Goal: Check status: Check status

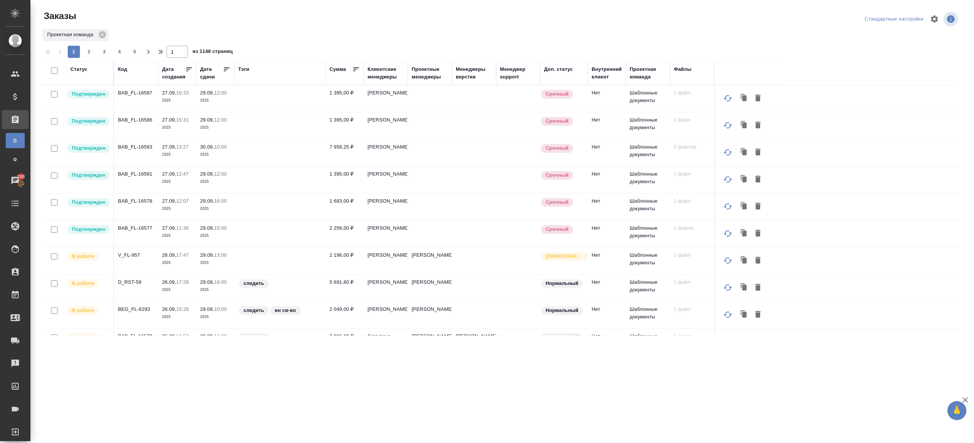
click at [243, 65] on th "Тэги" at bounding box center [279, 73] width 91 height 24
click at [244, 70] on div "Тэги" at bounding box center [243, 69] width 11 height 8
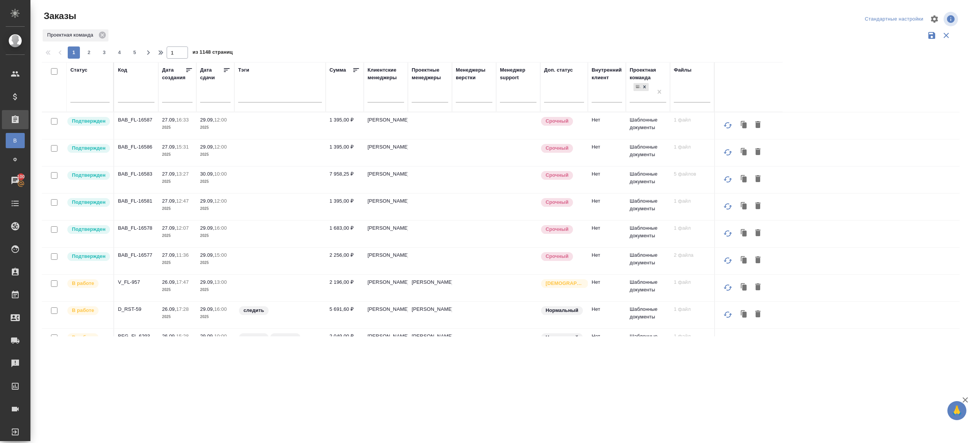
scroll to position [52, 0]
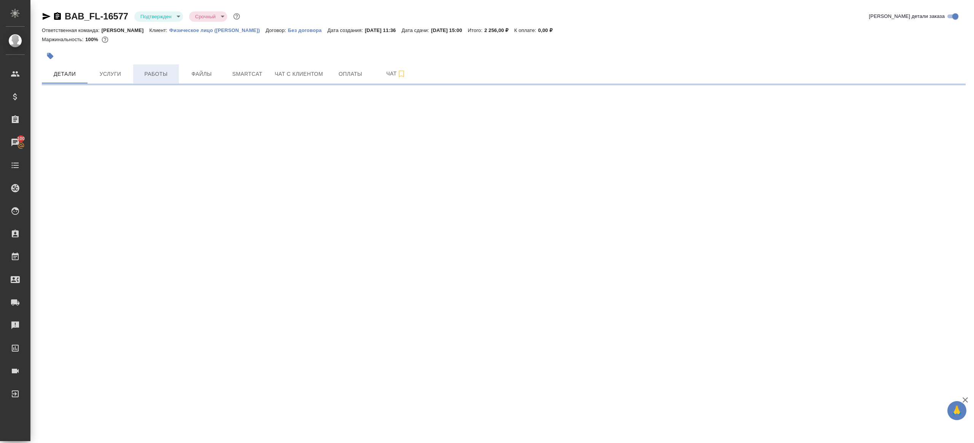
click at [148, 79] on button "Работы" at bounding box center [156, 73] width 46 height 19
click at [155, 72] on span "Работы" at bounding box center [156, 74] width 37 height 10
click at [164, 74] on span "Работы" at bounding box center [156, 74] width 37 height 10
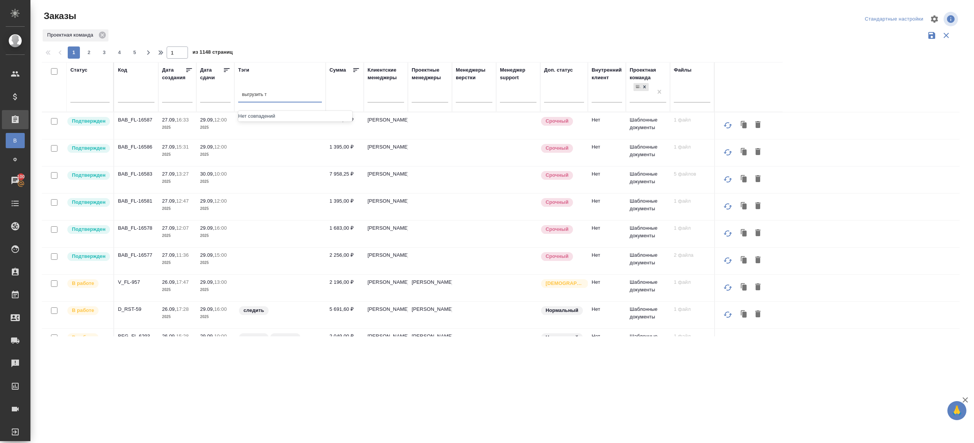
type input "выгрузить"
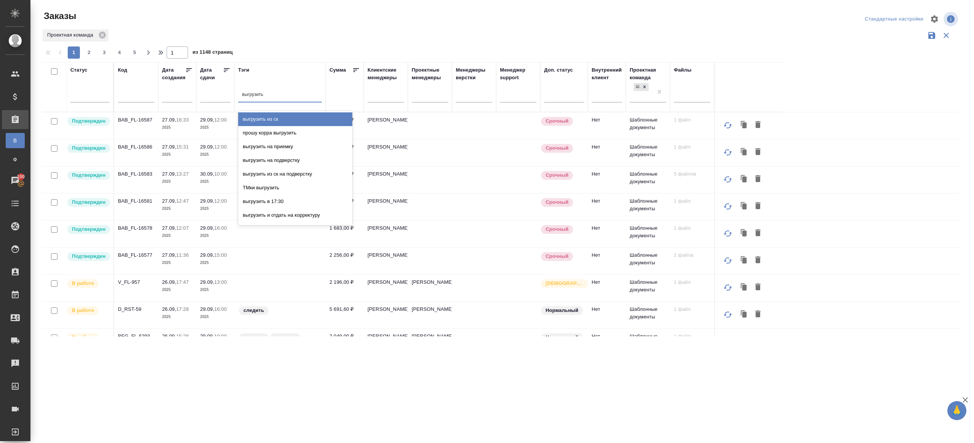
click at [274, 121] on div "выгрузить из ск" at bounding box center [295, 119] width 114 height 14
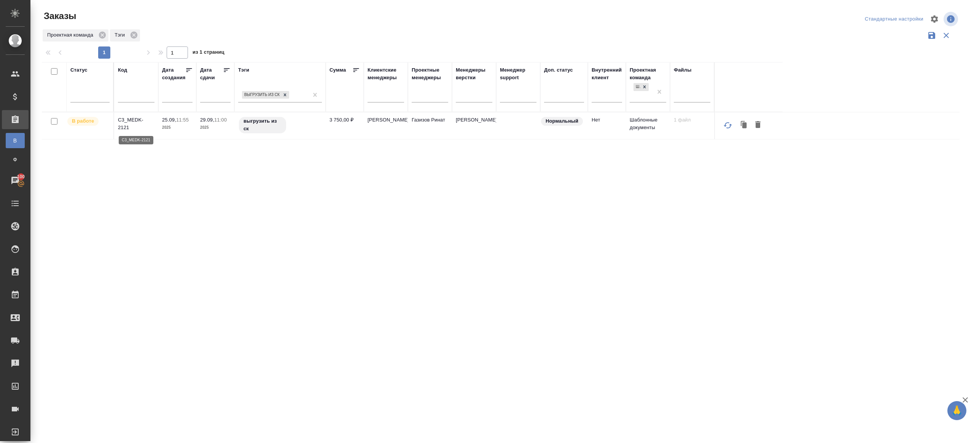
click at [126, 121] on p "C3_MEDK-2121" at bounding box center [136, 123] width 37 height 15
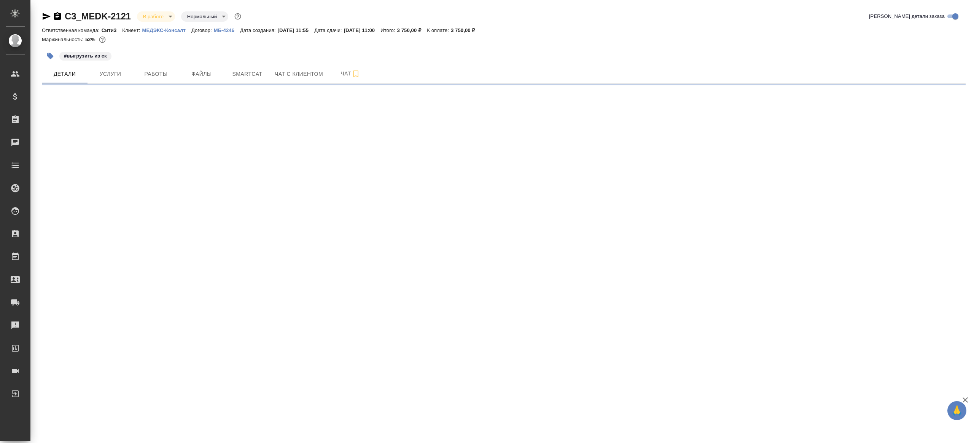
select select "RU"
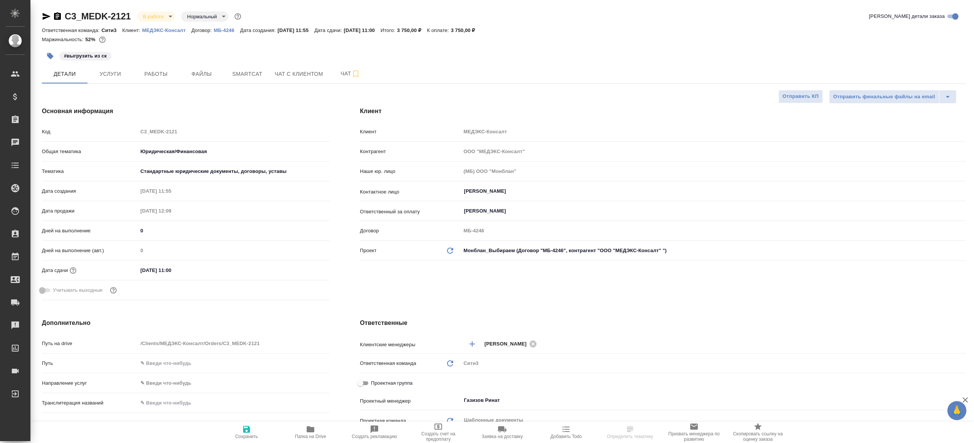
click at [235, 86] on div "C3_MEDK-2121 В работе inProgress Нормальный normal Кратко детали заказа Ответст…" at bounding box center [504, 383] width 932 height 767
type textarea "x"
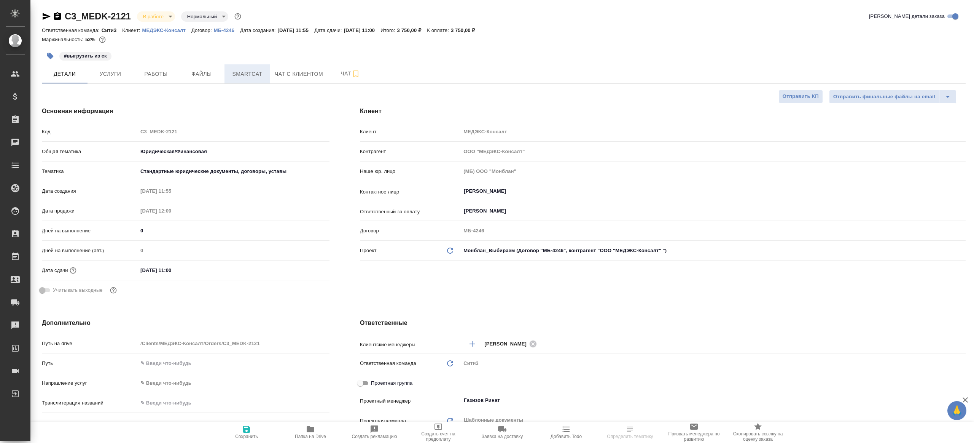
type textarea "x"
click at [248, 72] on span "Smartcat" at bounding box center [247, 74] width 37 height 10
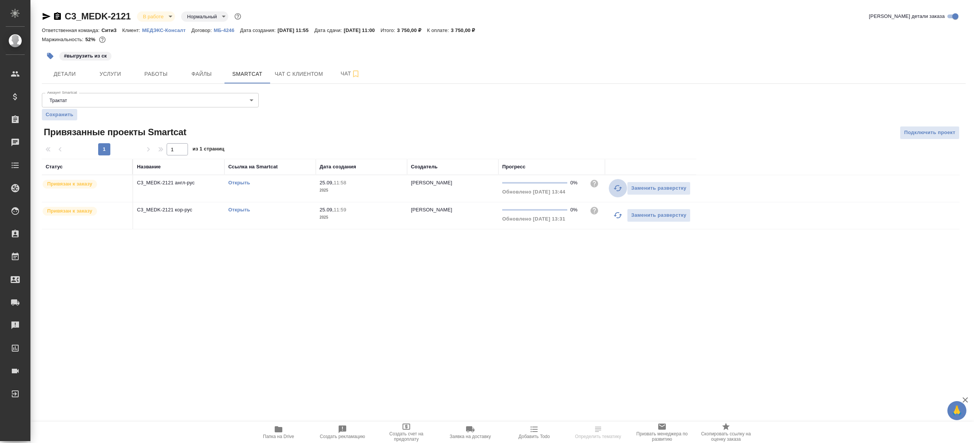
click at [615, 188] on icon "button" at bounding box center [618, 188] width 8 height 6
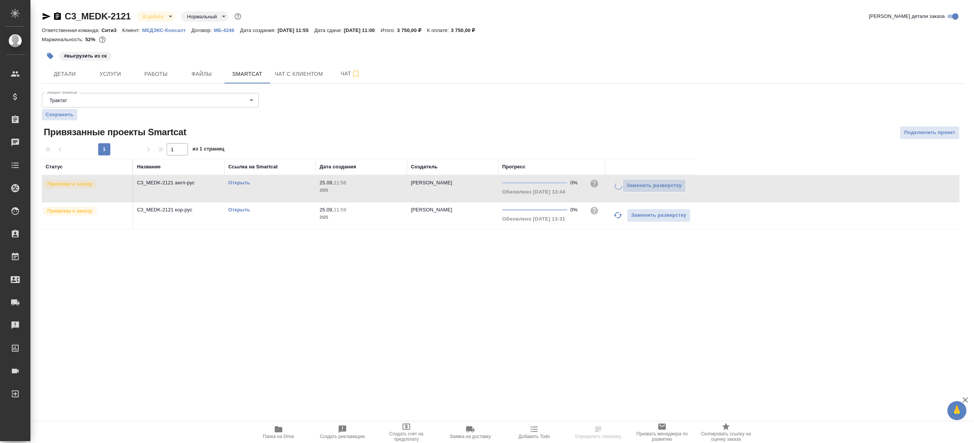
click at [616, 226] on td "Заменить разверстку" at bounding box center [650, 215] width 91 height 27
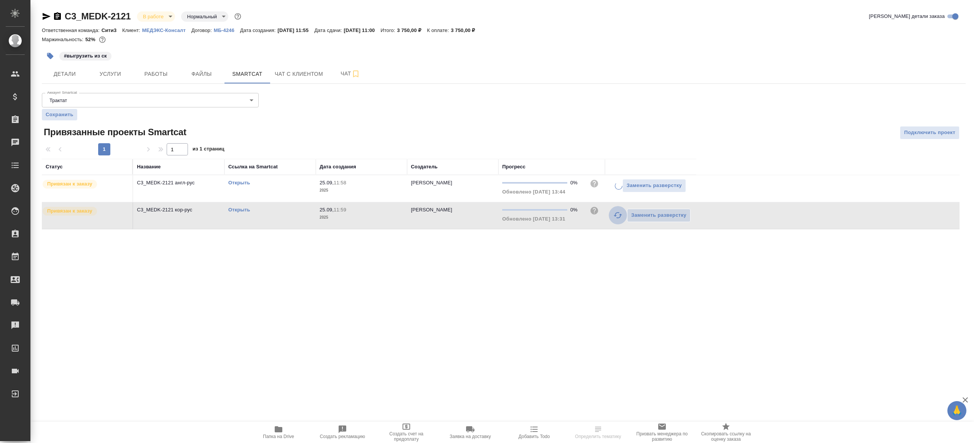
click at [616, 216] on icon "button" at bounding box center [617, 214] width 9 height 9
click at [154, 80] on button "Работы" at bounding box center [156, 73] width 46 height 19
